Goal: Answer question/provide support: Share knowledge or assist other users

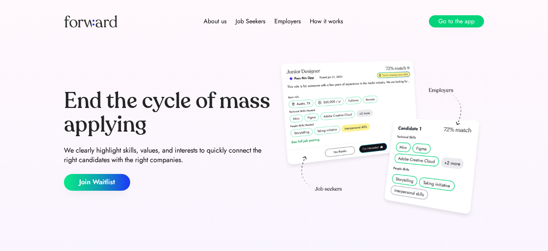
click at [470, 22] on button "Go to the app" at bounding box center [456, 21] width 55 height 12
click at [474, 23] on button "Go to the app" at bounding box center [456, 21] width 55 height 12
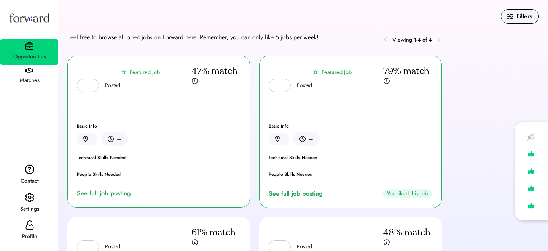
click at [24, 200] on div "Settings" at bounding box center [29, 203] width 58 height 28
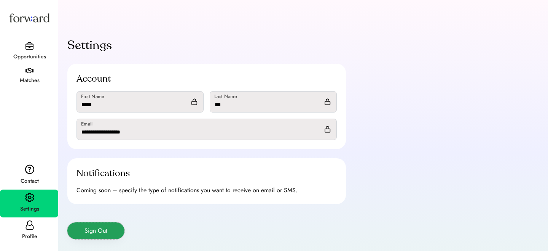
click at [94, 222] on button "Sign Out" at bounding box center [95, 230] width 57 height 17
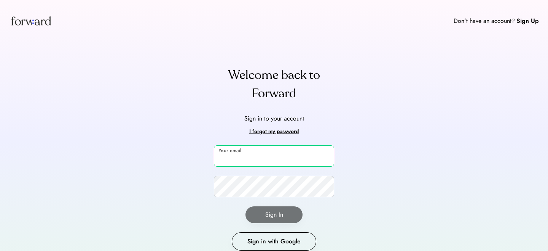
click at [255, 154] on input "email" at bounding box center [274, 155] width 120 height 21
type input "*"
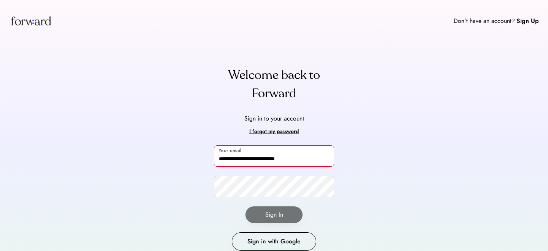
type input "**********"
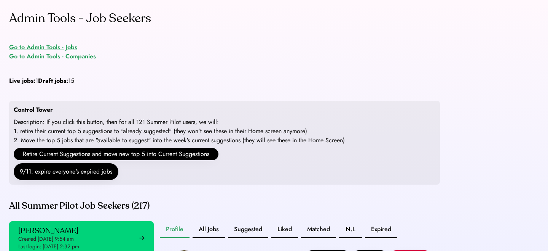
click at [67, 48] on div "Go to Admin Tools - Jobs" at bounding box center [43, 47] width 68 height 9
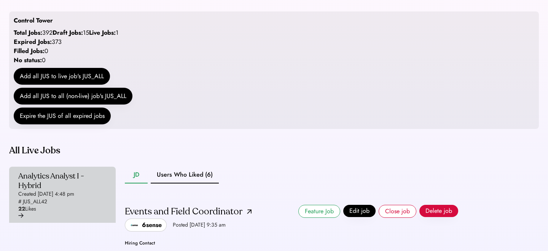
scroll to position [110, 0]
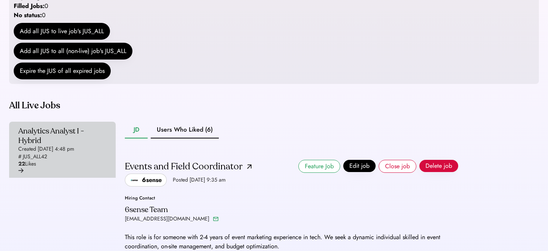
click at [67, 145] on div "Analytics Analyst I - Hybrid" at bounding box center [60, 135] width 84 height 19
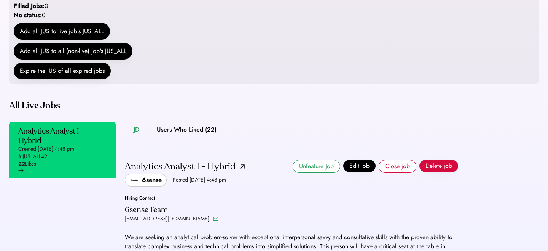
click at [181, 138] on button "Users Who Liked (22)" at bounding box center [187, 129] width 72 height 17
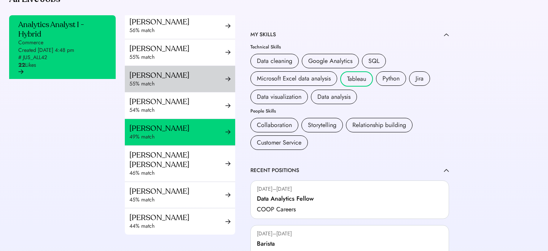
scroll to position [435, 0]
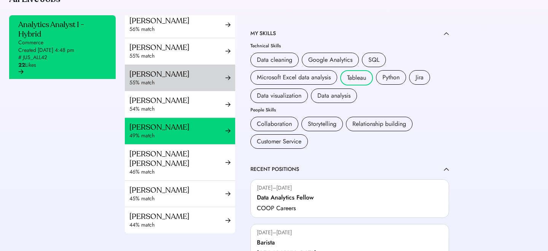
click at [198, 77] on div "Jocelyn Reyes 55% match" at bounding box center [180, 78] width 110 height 26
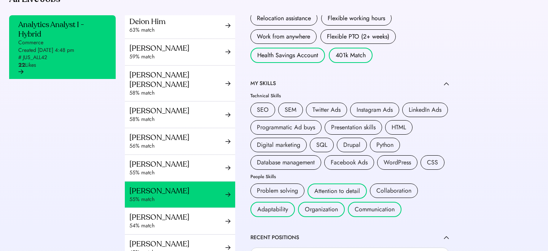
scroll to position [288, 0]
